Goal: Task Accomplishment & Management: Use online tool/utility

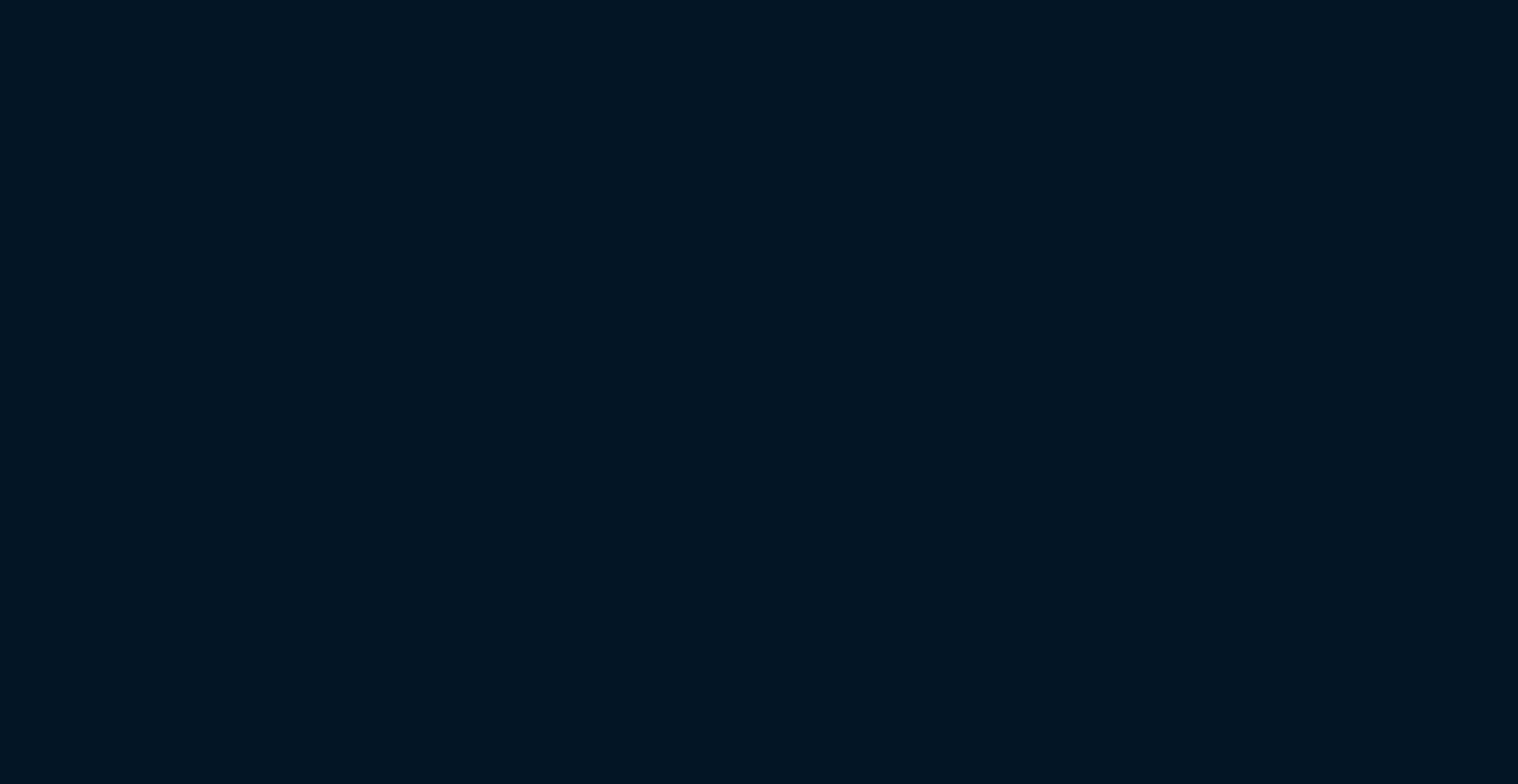
click at [332, 0] on html at bounding box center [759, 0] width 1518 height 0
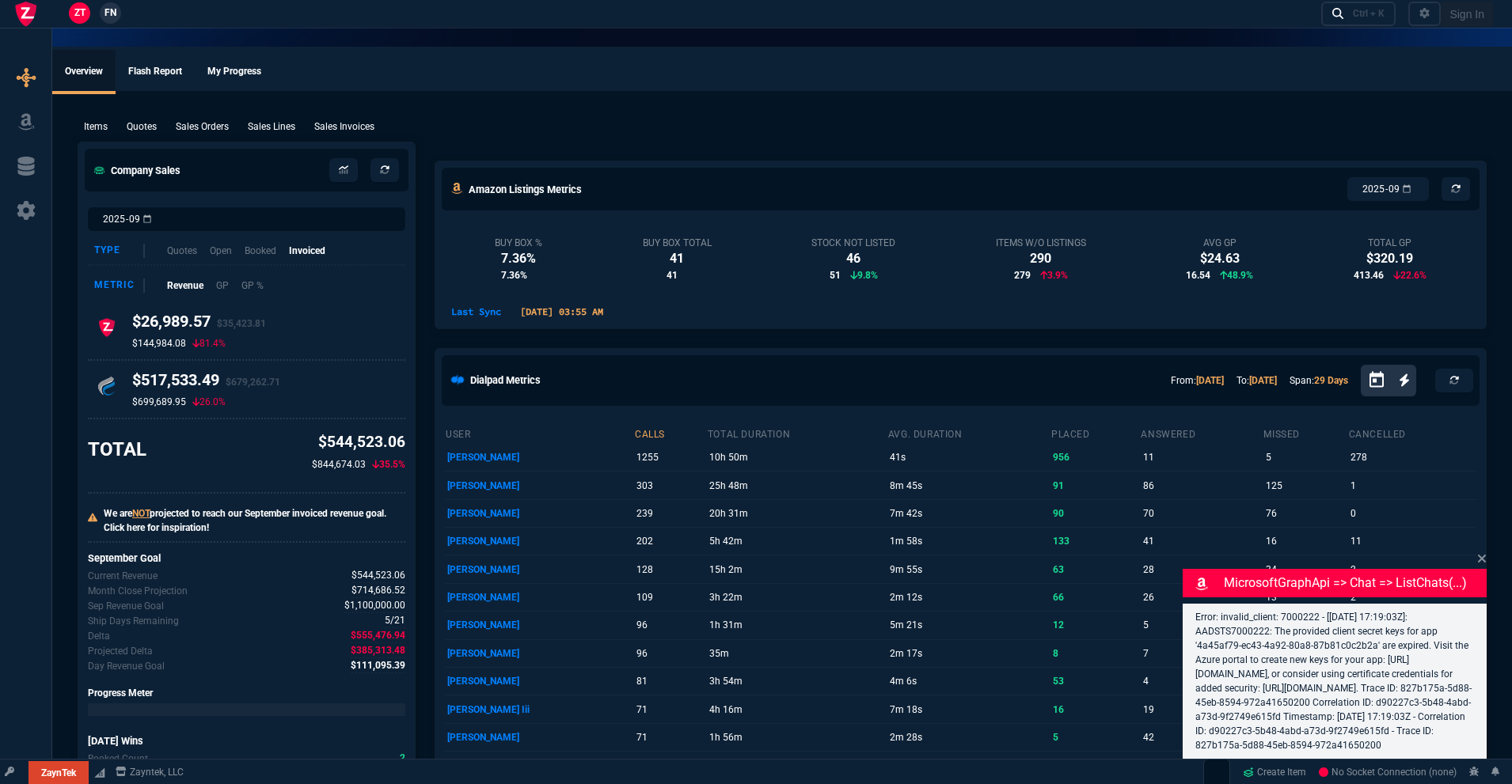
select select "18: totals"
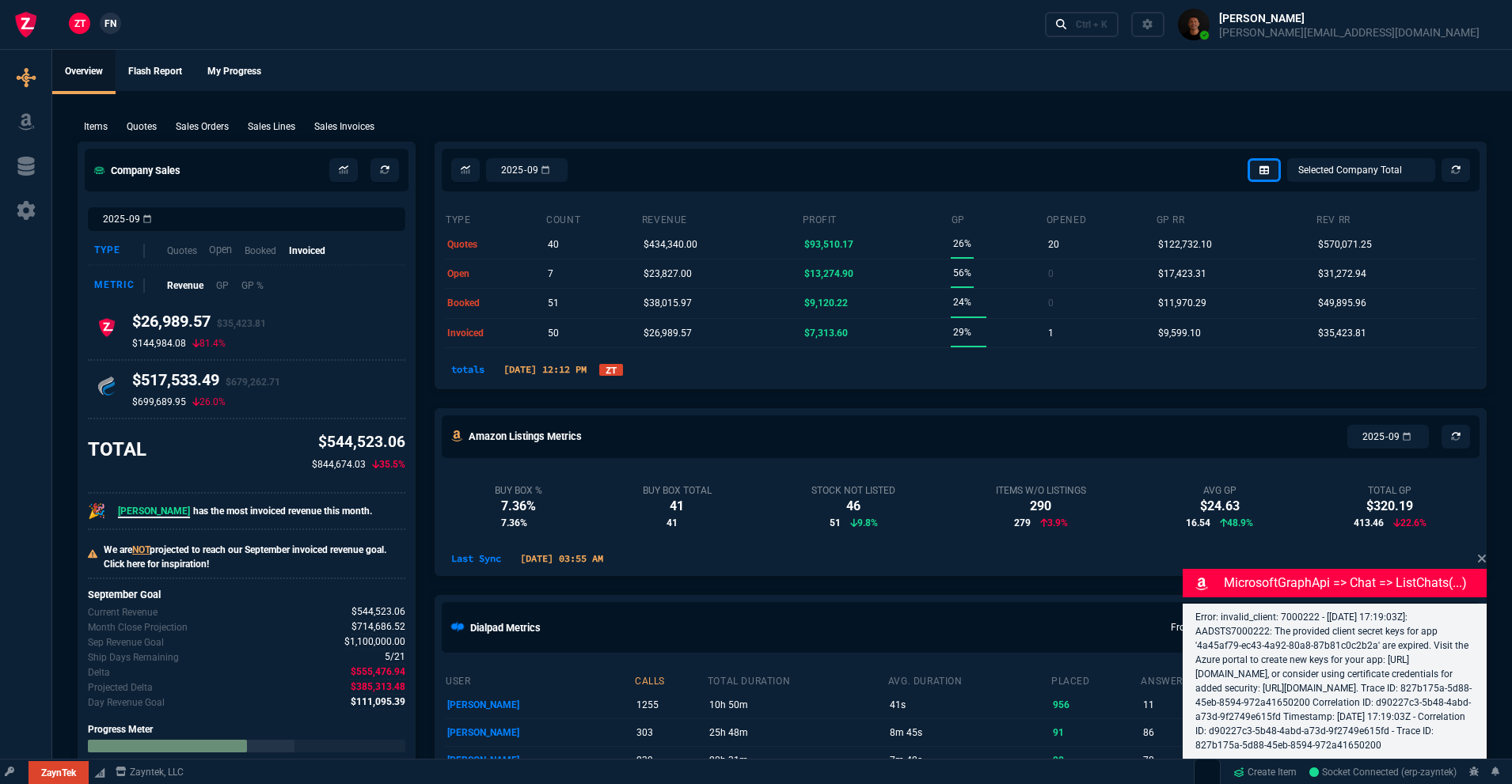
click at [219, 255] on p "Open" at bounding box center [220, 249] width 23 height 15
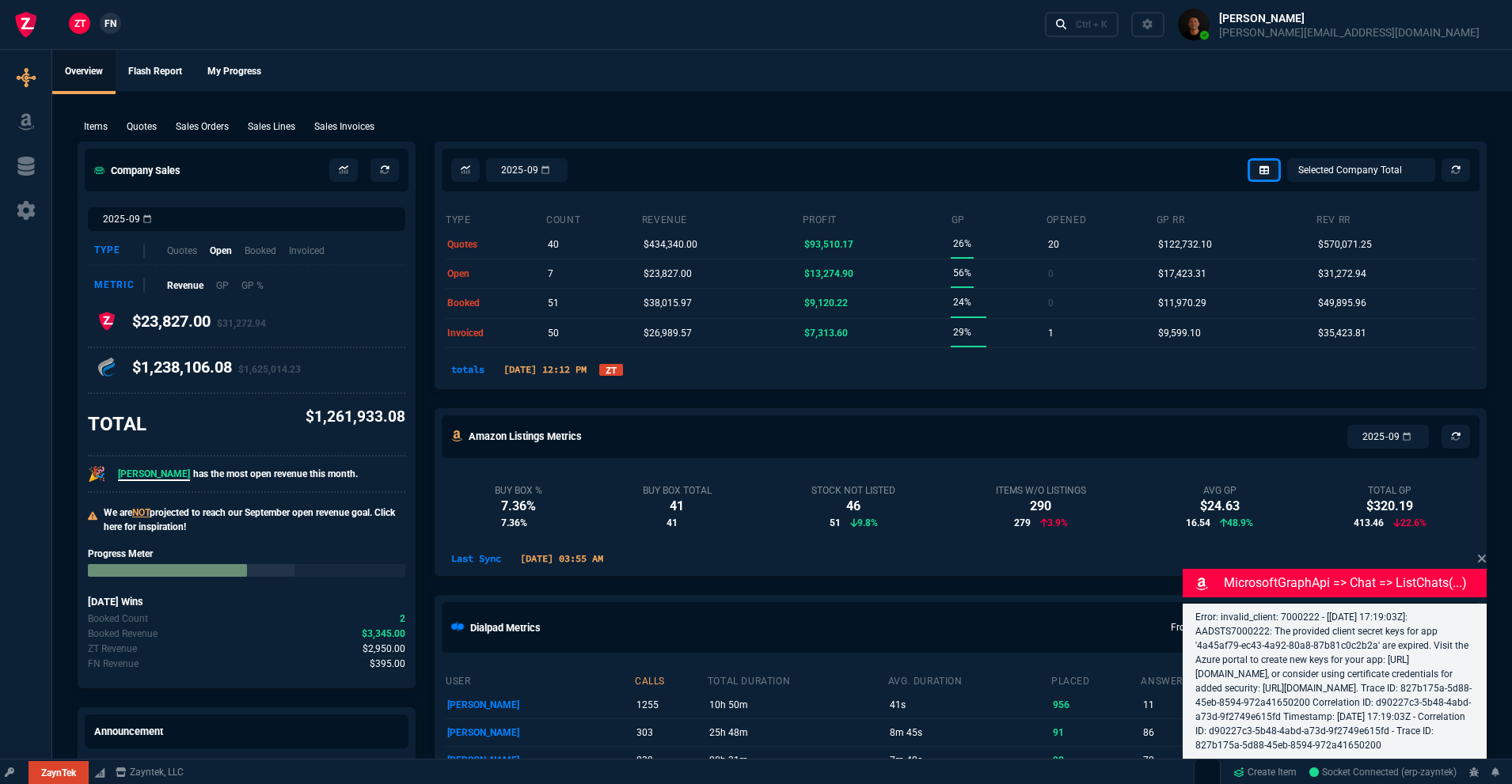
click at [623, 375] on link "ZT" at bounding box center [611, 370] width 23 height 12
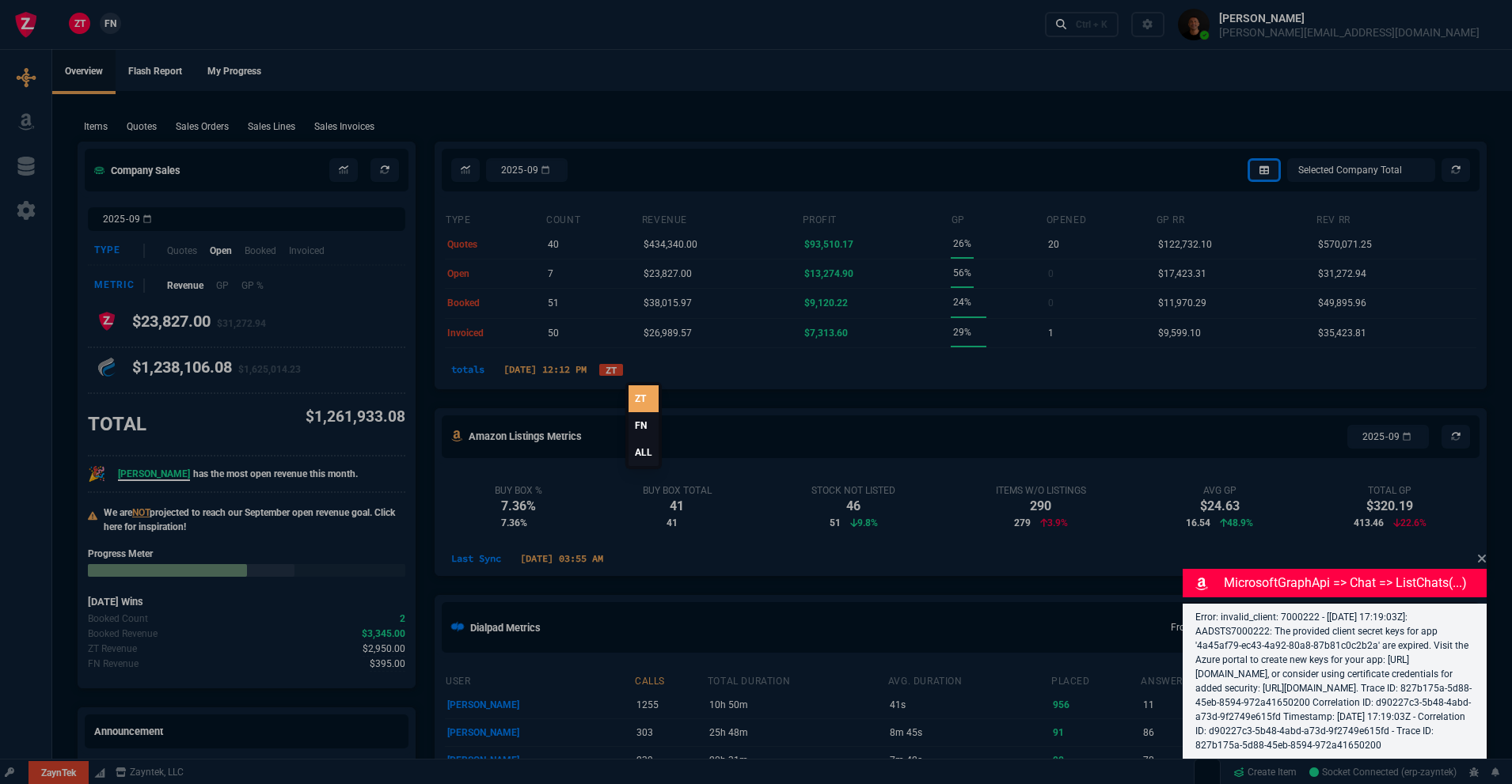
click at [644, 453] on link "ALL" at bounding box center [643, 453] width 30 height 27
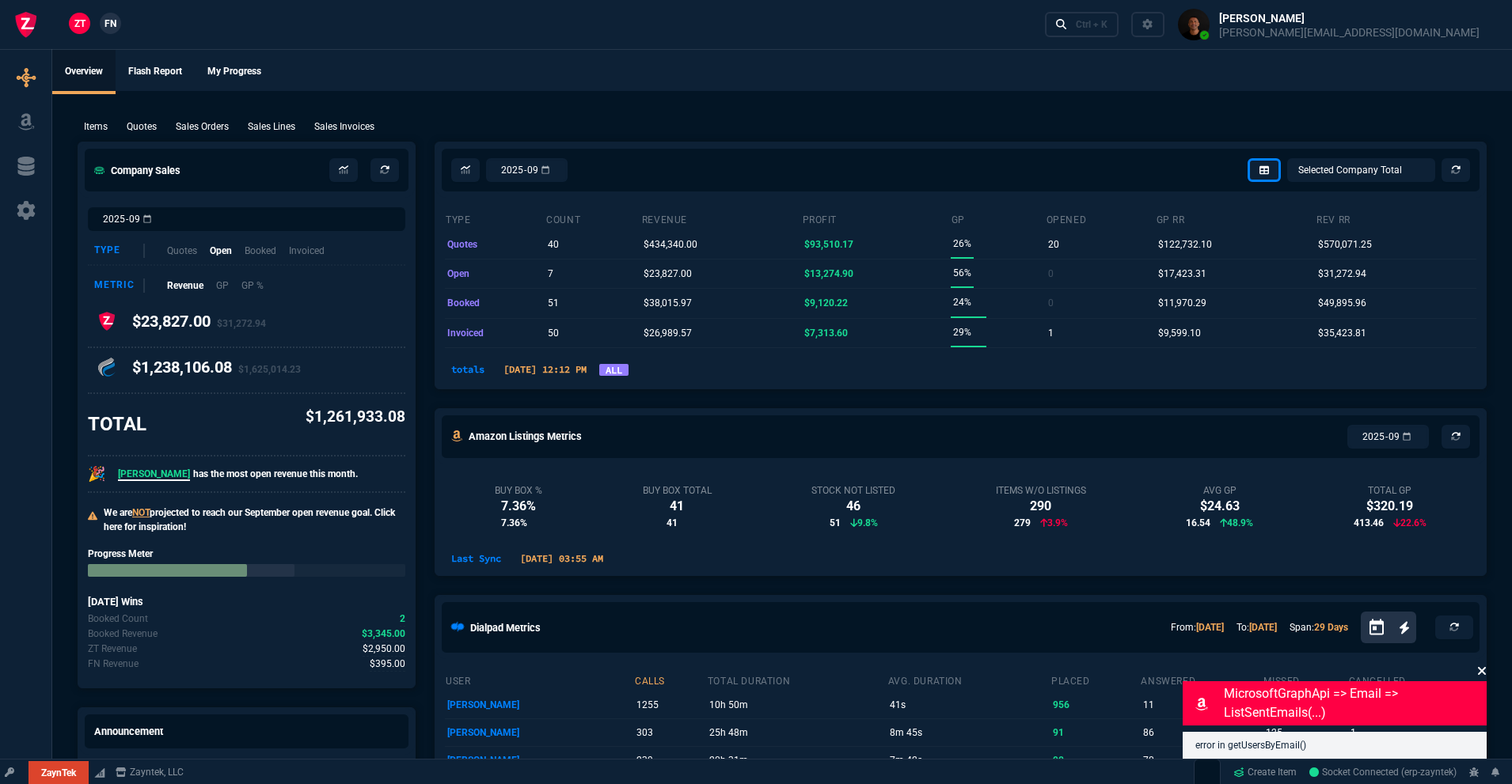
click at [1486, 671] on icon at bounding box center [1482, 670] width 10 height 13
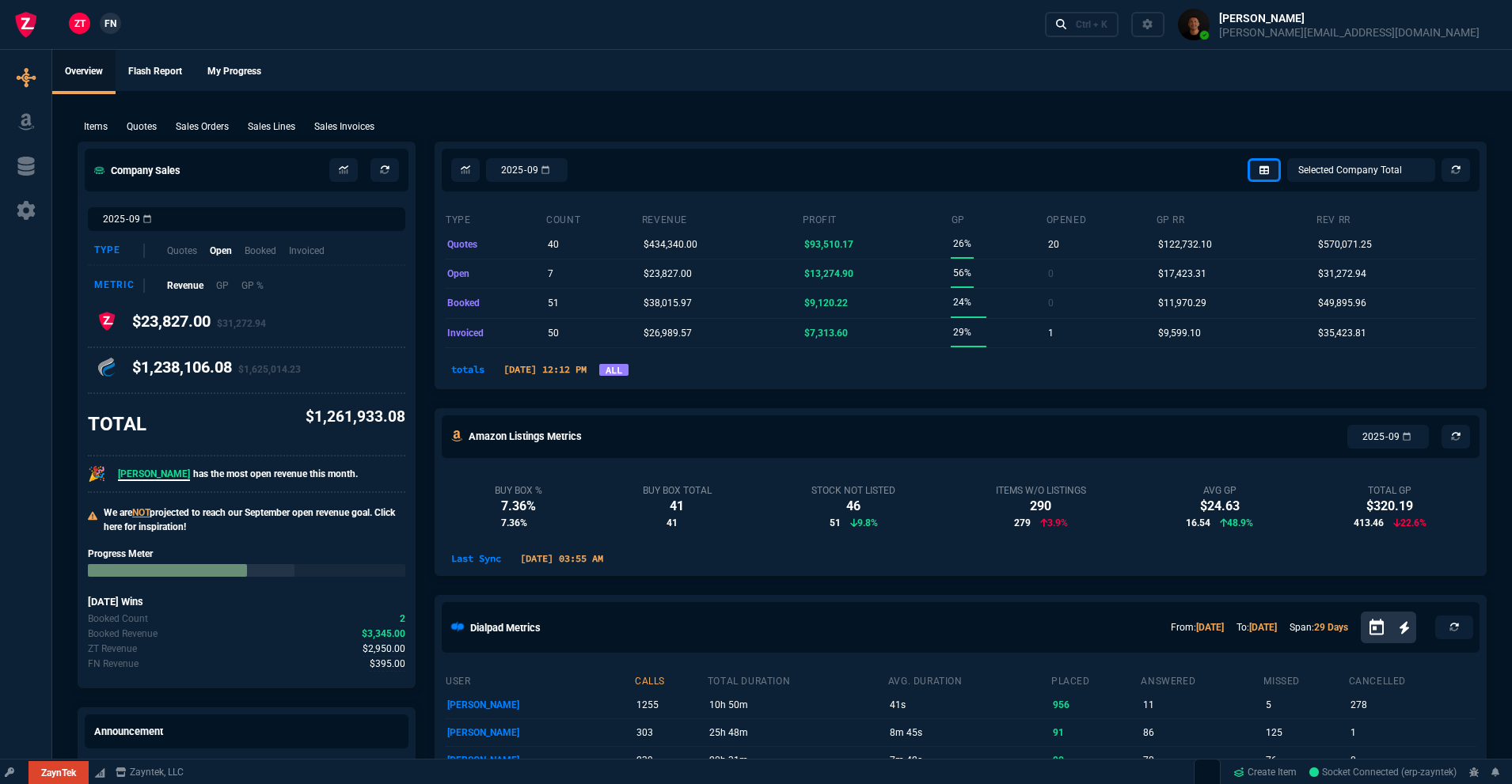
click at [628, 373] on link "ALL" at bounding box center [614, 370] width 29 height 12
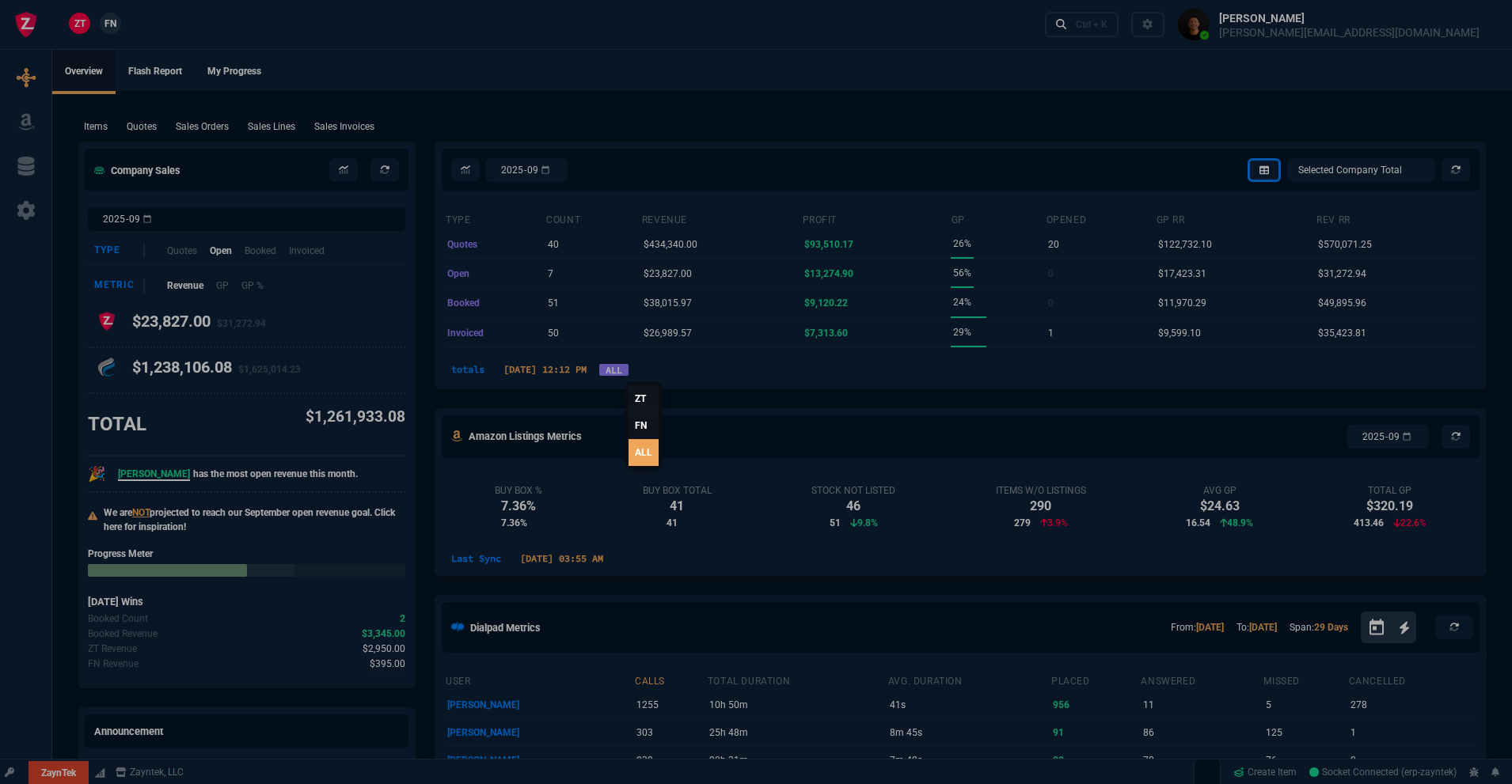
click at [641, 448] on link "ALL" at bounding box center [643, 453] width 30 height 27
